Goal: Obtain resource: Obtain resource

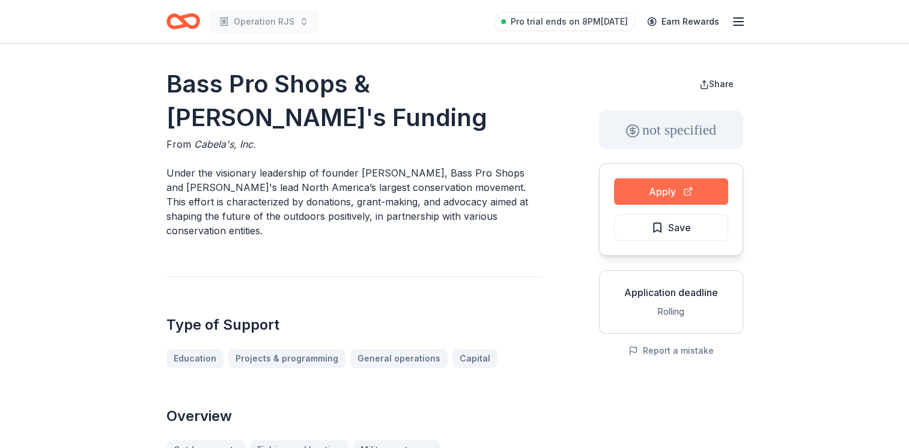
click at [659, 193] on button "Apply" at bounding box center [671, 192] width 114 height 26
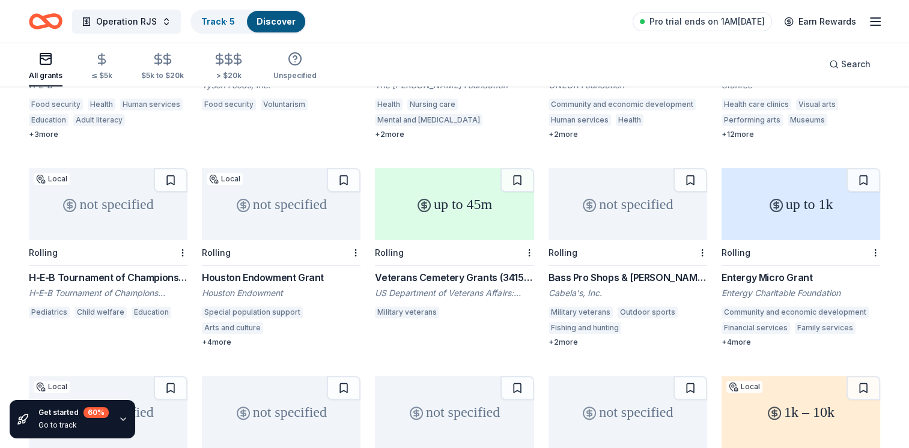
scroll to position [296, 0]
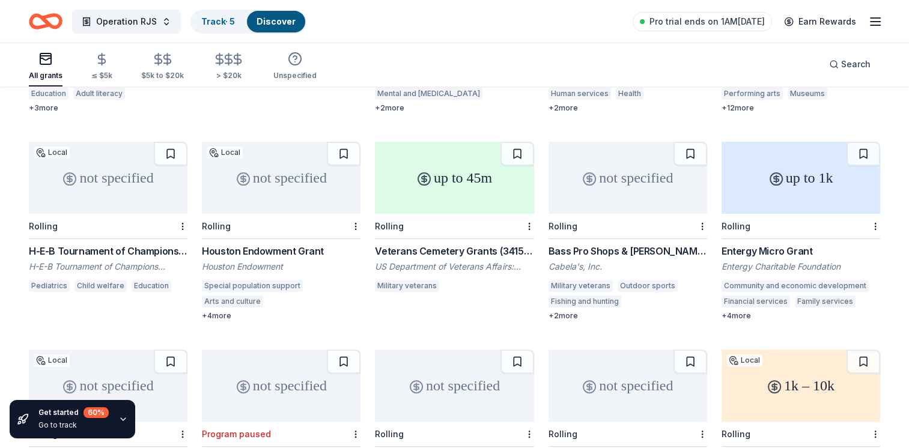
click at [763, 169] on div "up to 1k" at bounding box center [801, 178] width 159 height 72
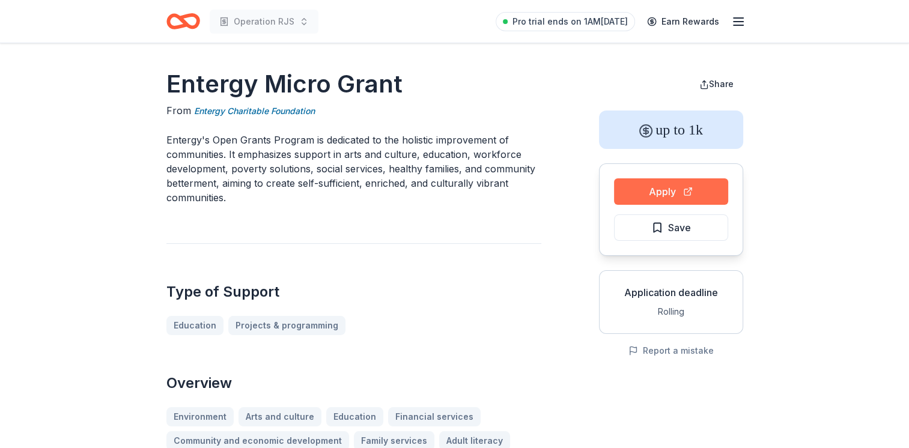
click at [631, 186] on button "Apply" at bounding box center [671, 192] width 114 height 26
